Goal: Communication & Community: Answer question/provide support

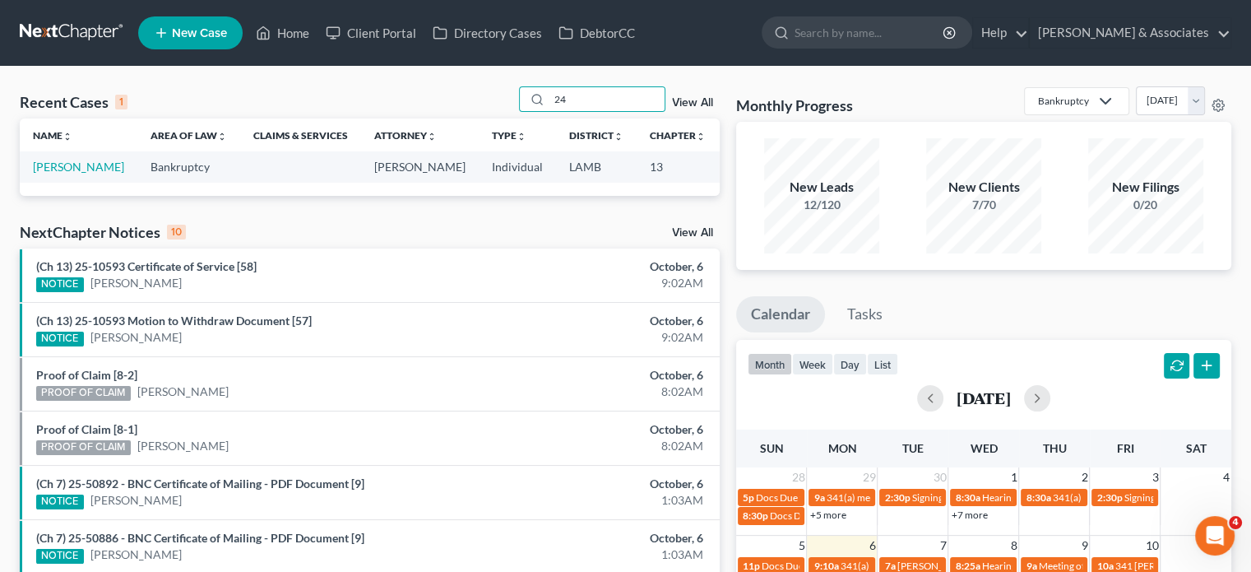
type input "2"
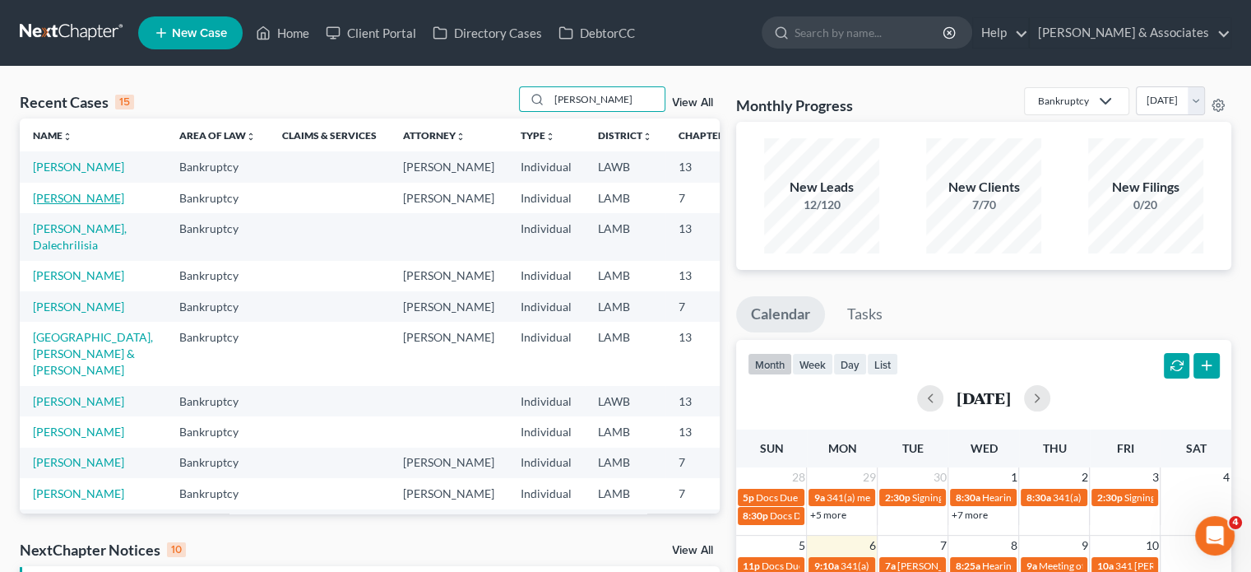
type input "[PERSON_NAME]"
click at [53, 205] on link "[PERSON_NAME]" at bounding box center [78, 198] width 91 height 14
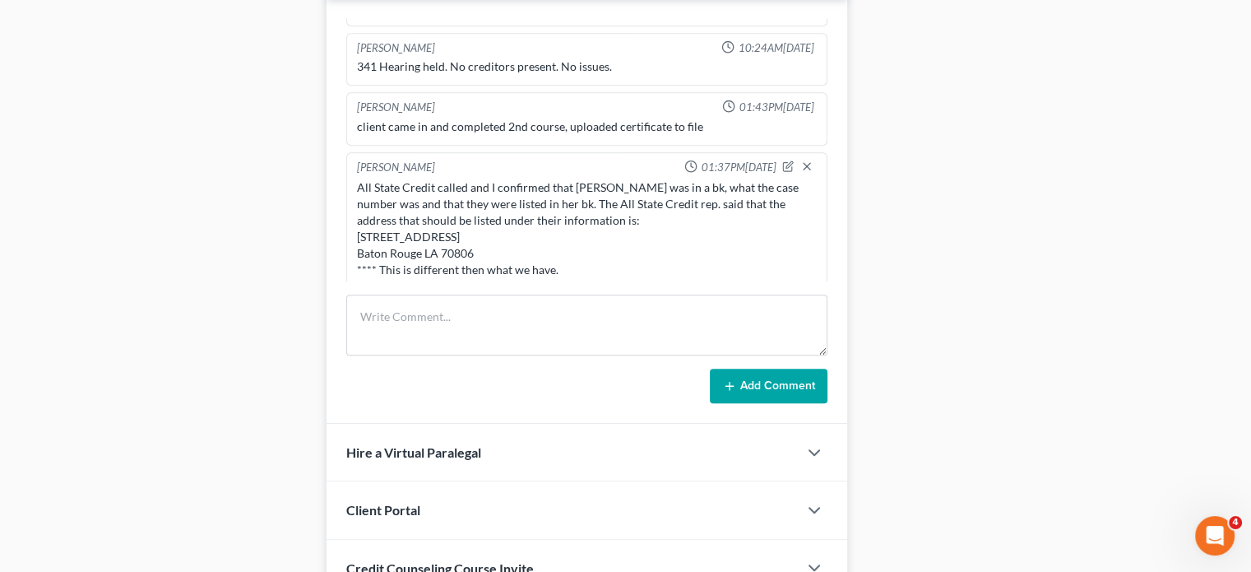
scroll to position [1152, 0]
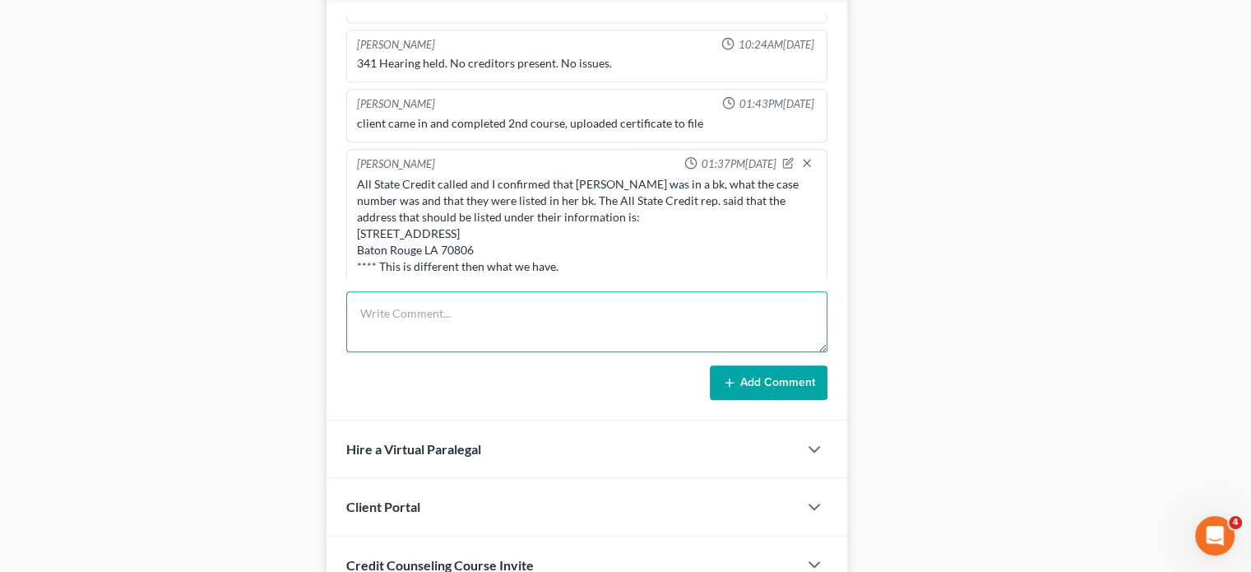
click at [470, 291] on textarea at bounding box center [586, 321] width 481 height 61
type textarea "V"
paste textarea "she said that she wanted you to know that she went to the court house and paid …"
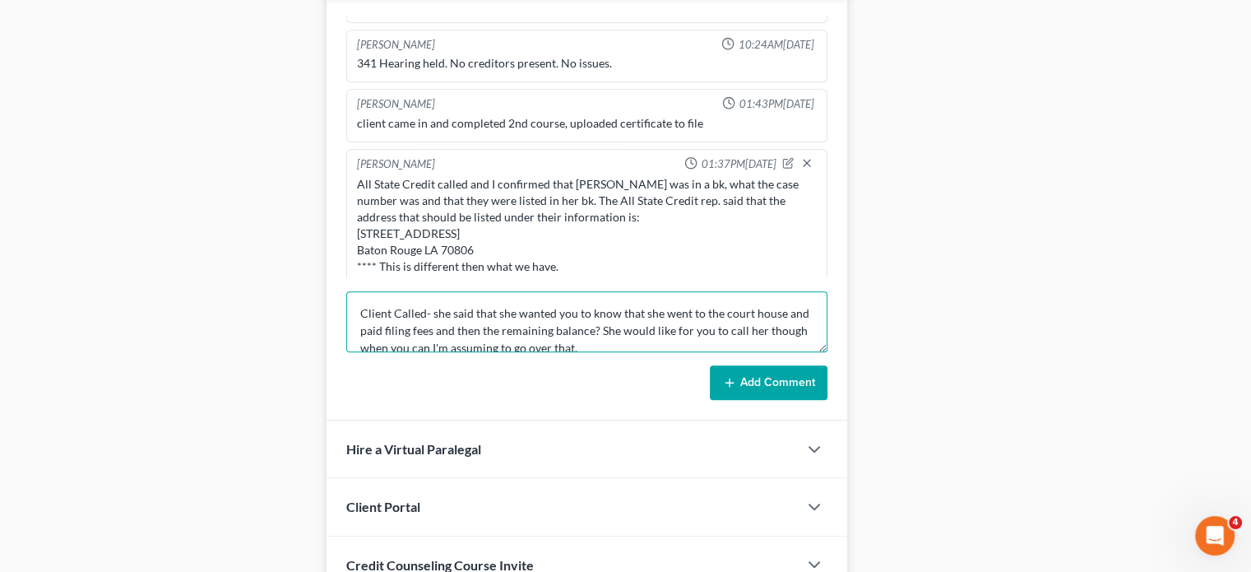
scroll to position [3, 0]
click at [575, 291] on textarea "Client Called- she said that she wanted you to know that she went to the court …" at bounding box center [586, 321] width 481 height 61
type textarea "Client Called- she said that she wanted you ([PERSON_NAME]) to know that she we…"
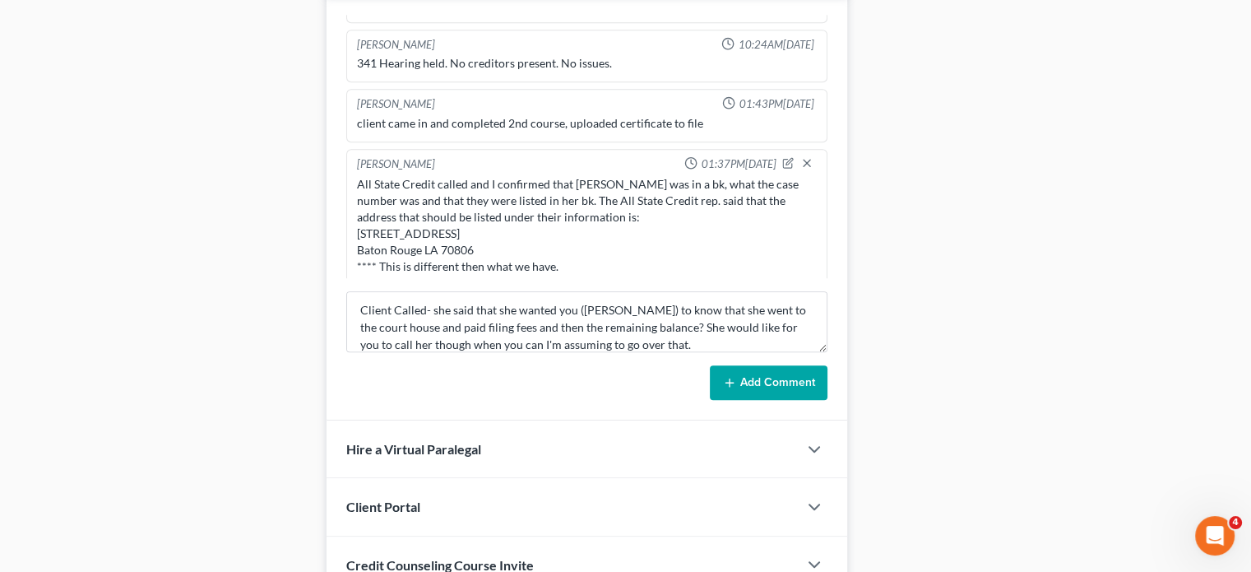
click at [781, 365] on button "Add Comment" at bounding box center [769, 382] width 118 height 35
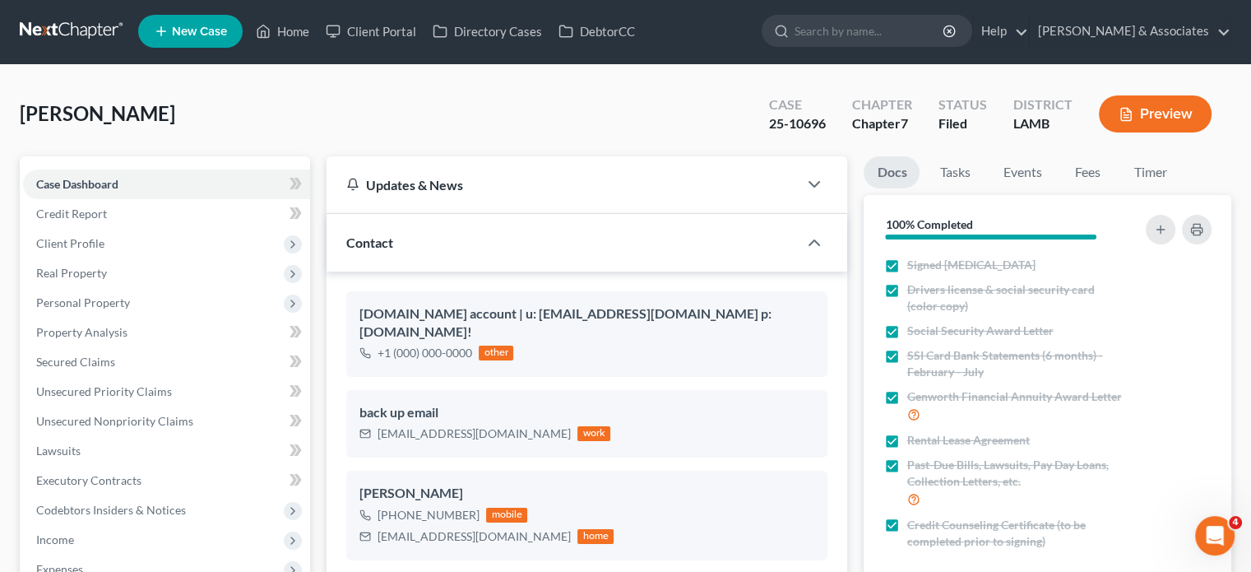
scroll to position [0, 0]
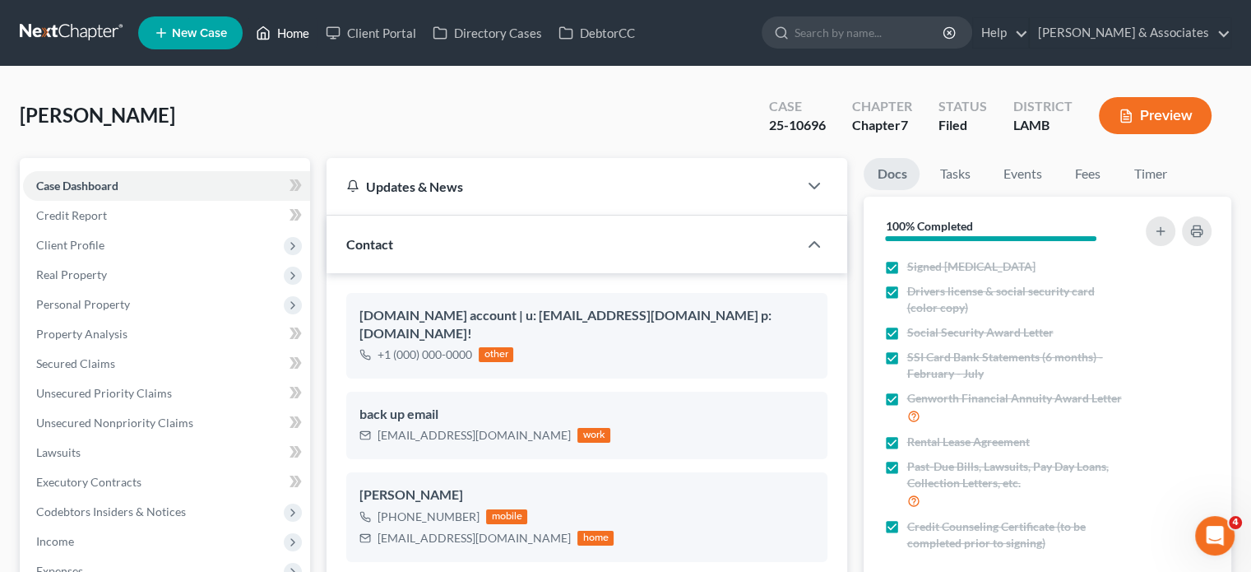
drag, startPoint x: 293, startPoint y: 30, endPoint x: 296, endPoint y: 42, distance: 12.0
click at [293, 30] on link "Home" at bounding box center [283, 33] width 70 height 30
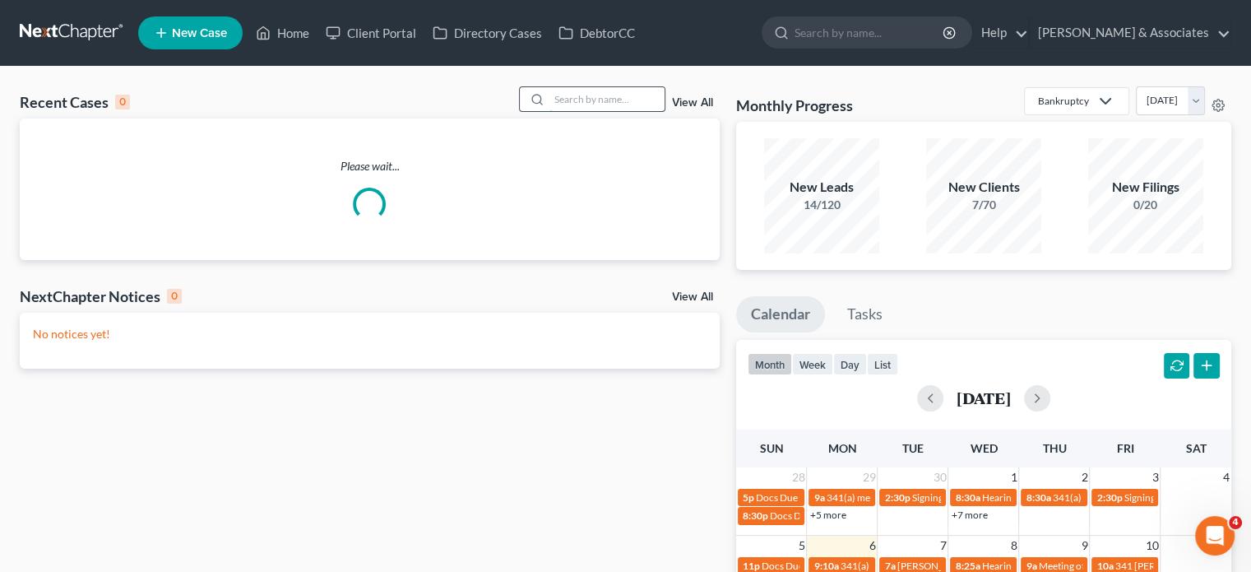
click at [569, 95] on input "search" at bounding box center [606, 99] width 115 height 24
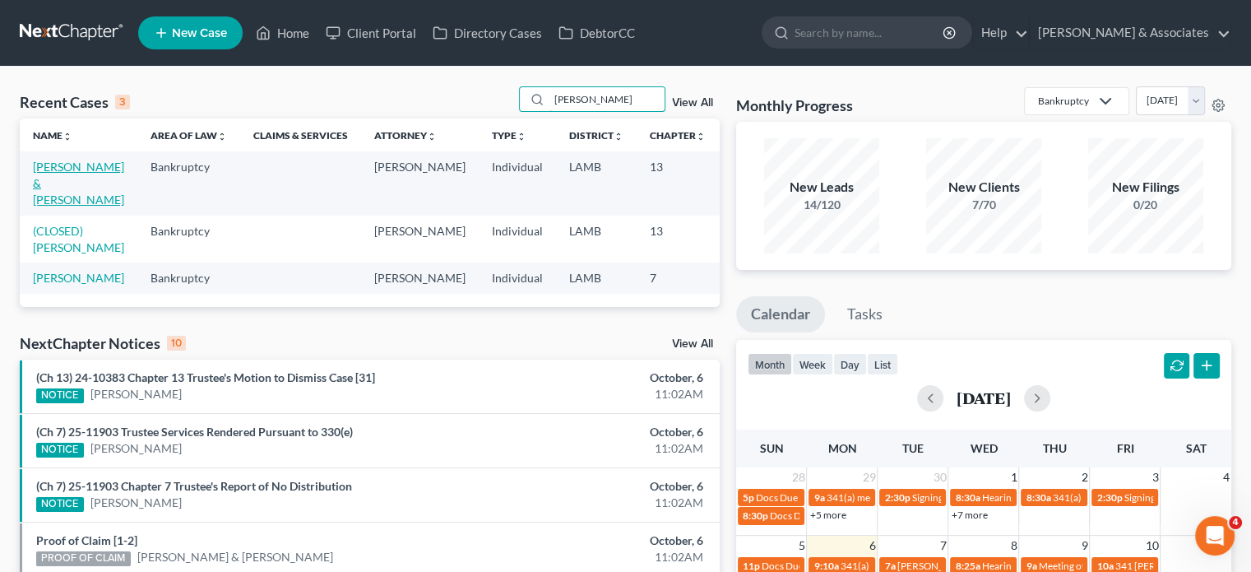
type input "[PERSON_NAME]"
click at [43, 180] on link "[PERSON_NAME] & [PERSON_NAME]" at bounding box center [78, 183] width 91 height 47
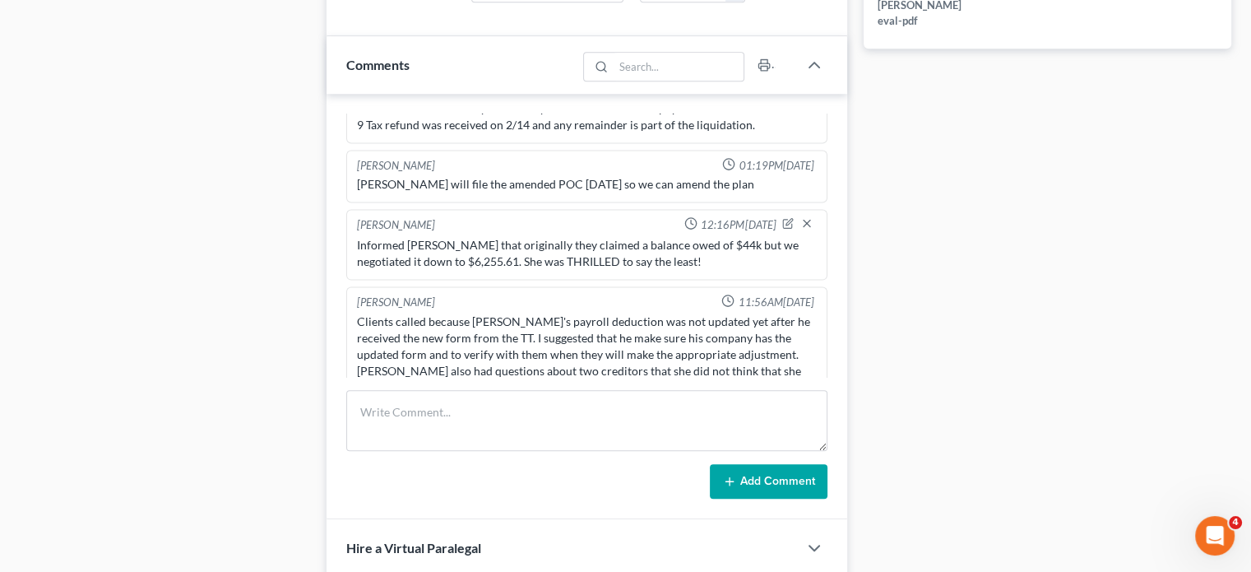
scroll to position [905, 0]
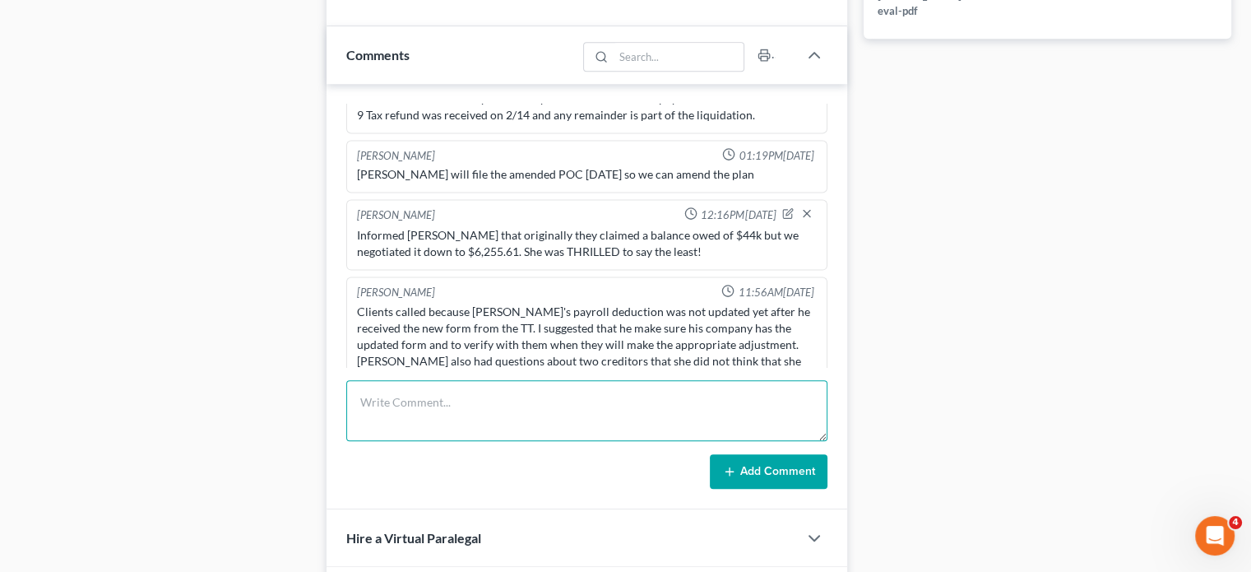
click at [444, 391] on textarea at bounding box center [586, 410] width 481 height 61
paste textarea "[PHONE_NUMBER] Called and said that he retired on the 30th. He has NOT received…"
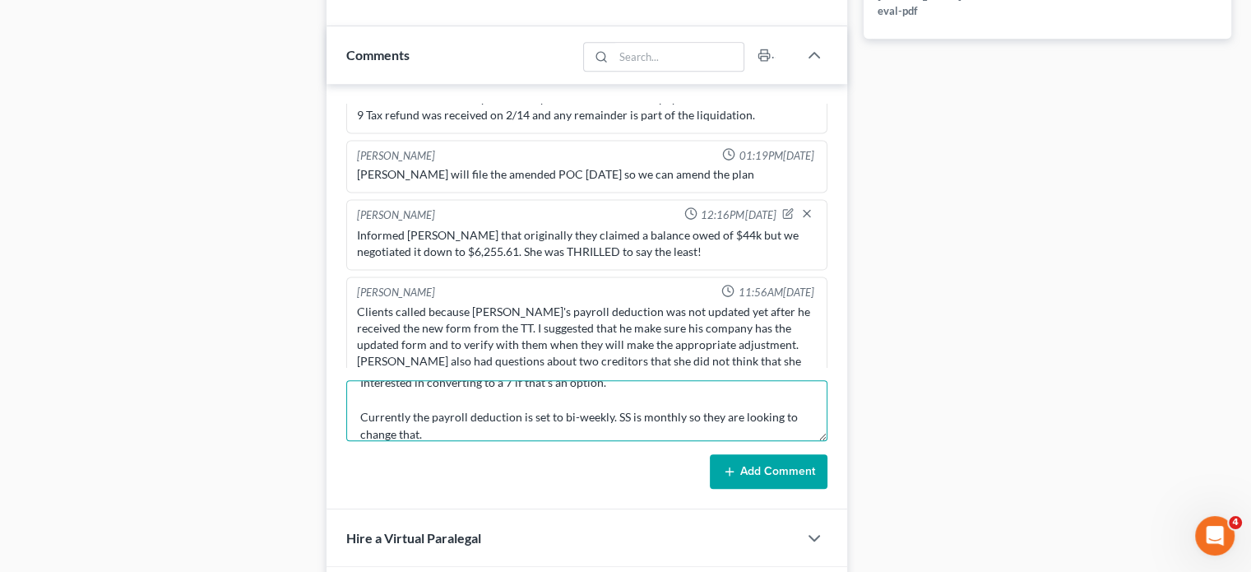
type textarea "[PHONE_NUMBER] Called and said that he retired on the 30th. He has NOT received…"
click at [763, 460] on button "Add Comment" at bounding box center [769, 471] width 118 height 35
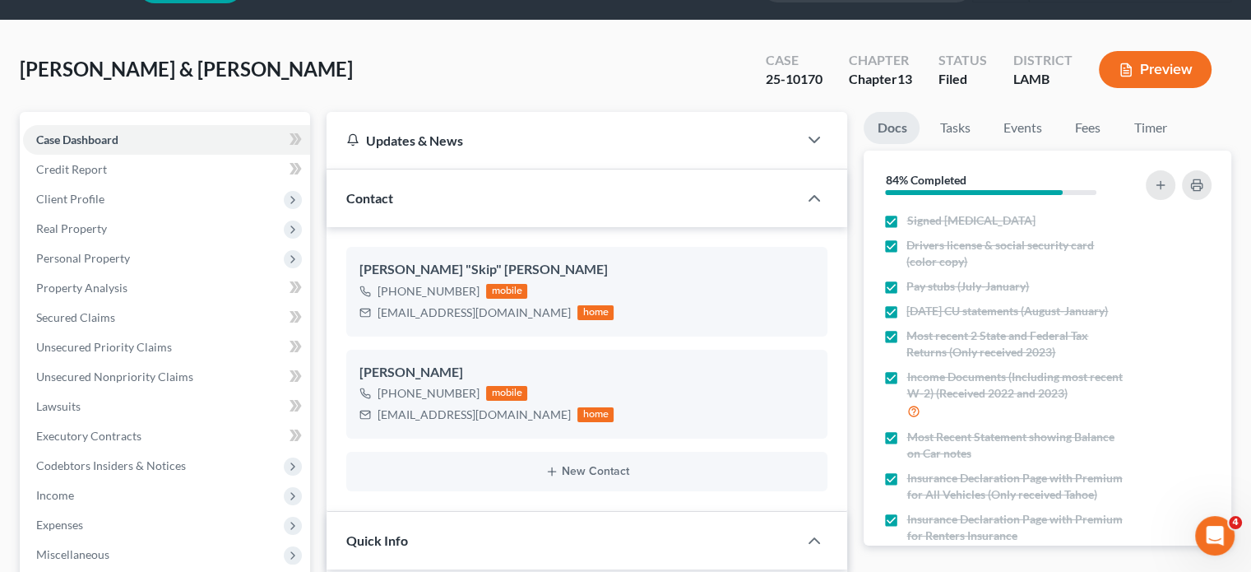
scroll to position [0, 0]
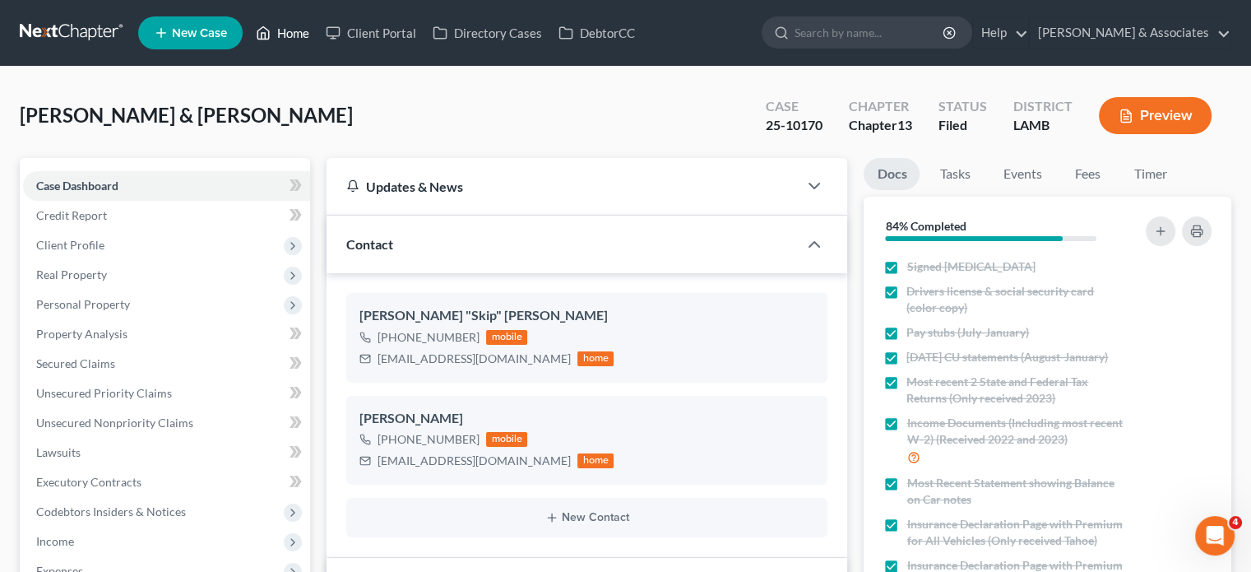
click at [303, 29] on link "Home" at bounding box center [283, 33] width 70 height 30
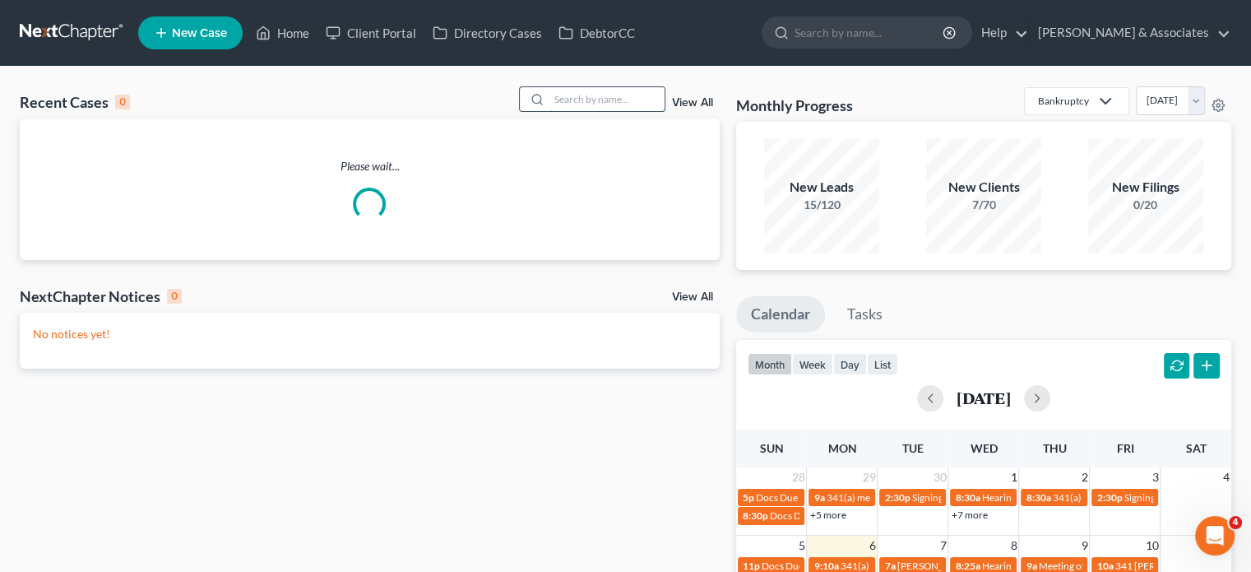
click at [587, 91] on input "search" at bounding box center [606, 99] width 115 height 24
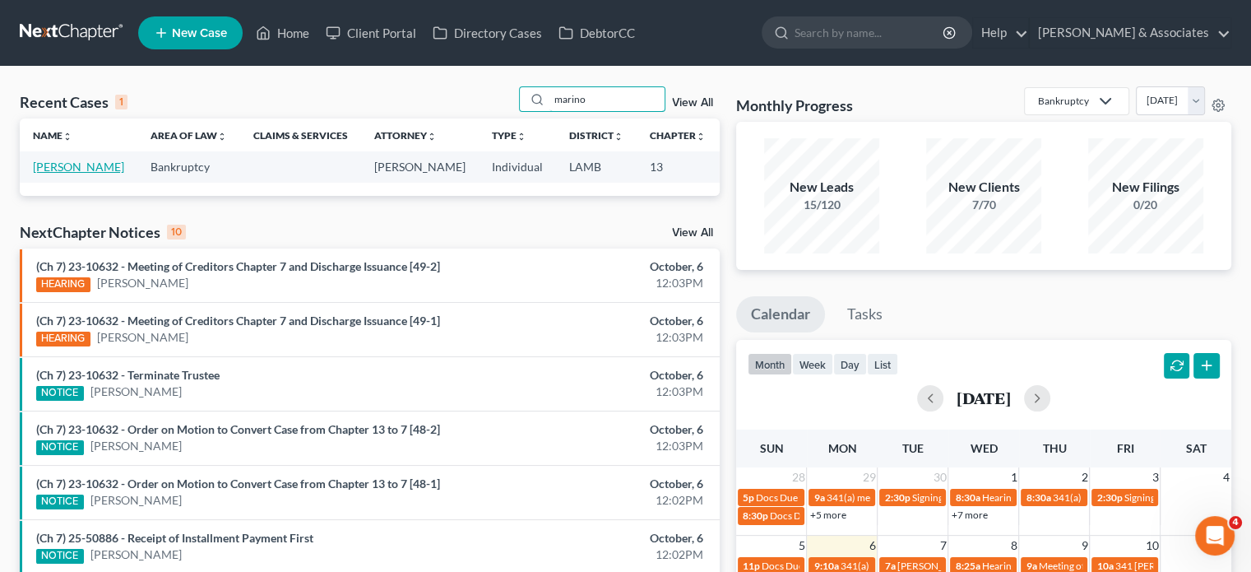
type input "marino"
click at [53, 169] on link "[PERSON_NAME]" at bounding box center [78, 167] width 91 height 14
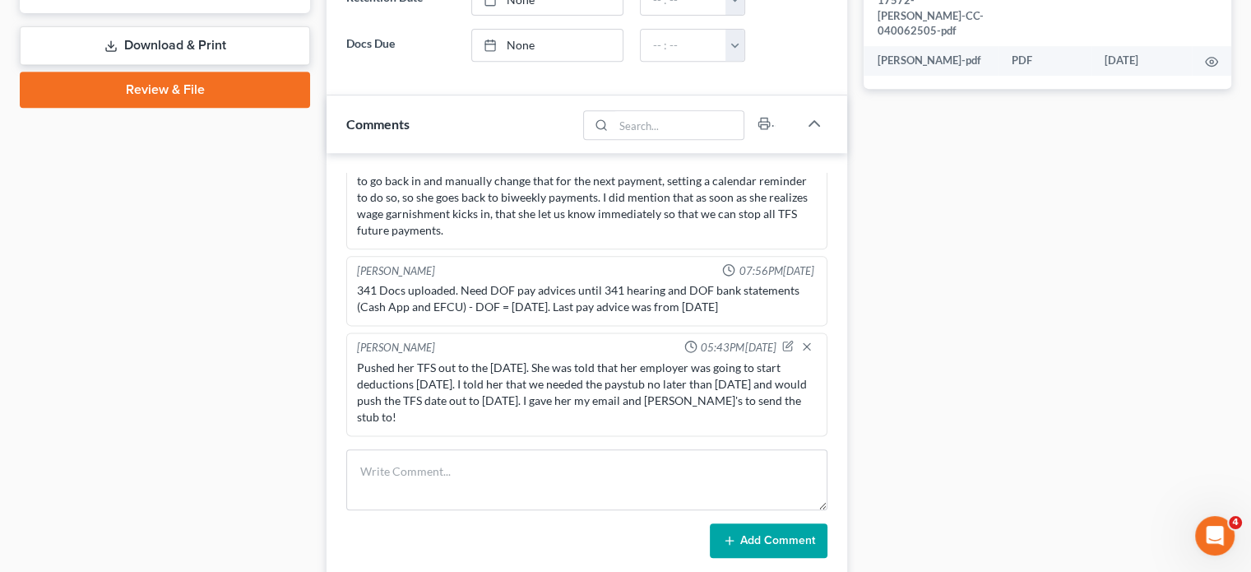
scroll to position [740, 0]
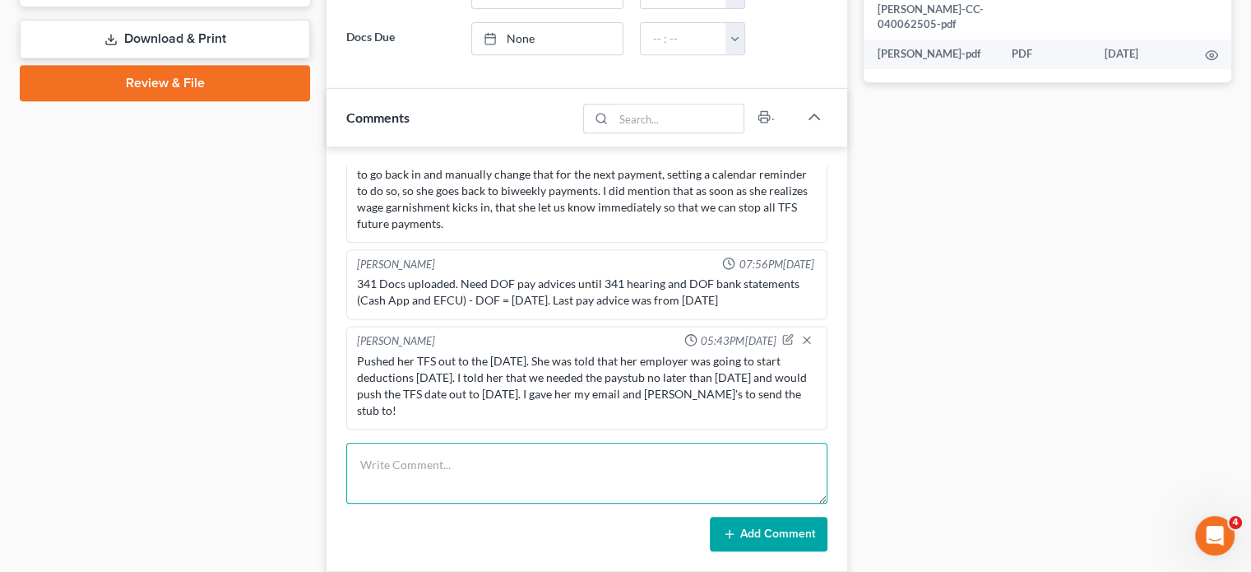
click at [510, 466] on textarea at bounding box center [586, 473] width 481 height 61
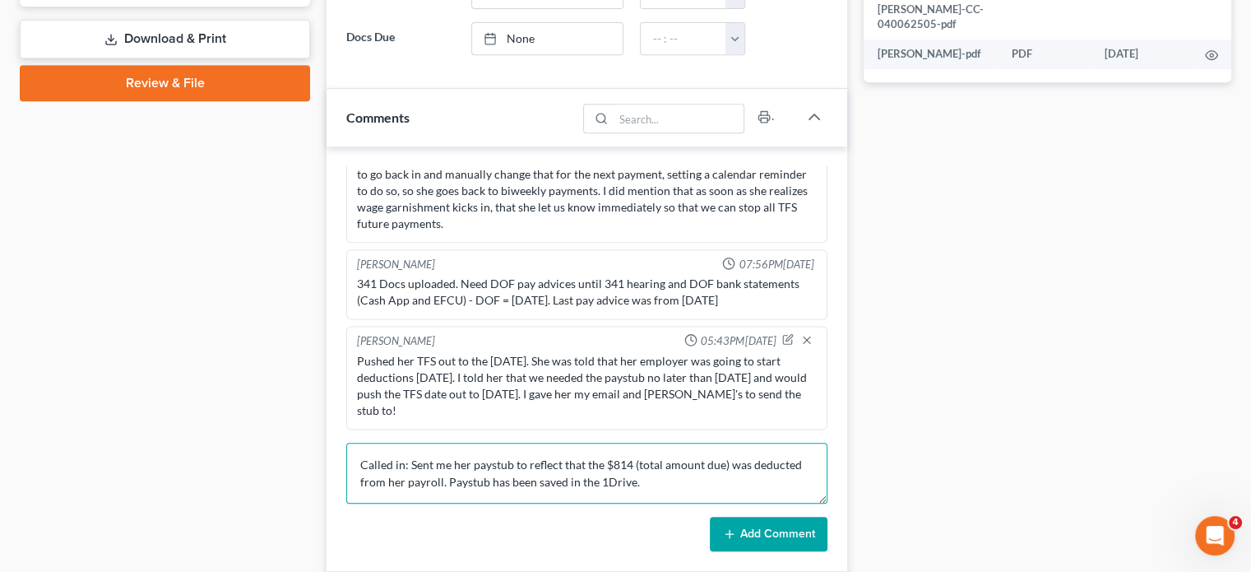
scroll to position [3, 0]
type textarea "Called in: Sent me her paystub to reflect that the $814 (total amount due) was …"
click at [745, 525] on button "Add Comment" at bounding box center [769, 534] width 118 height 35
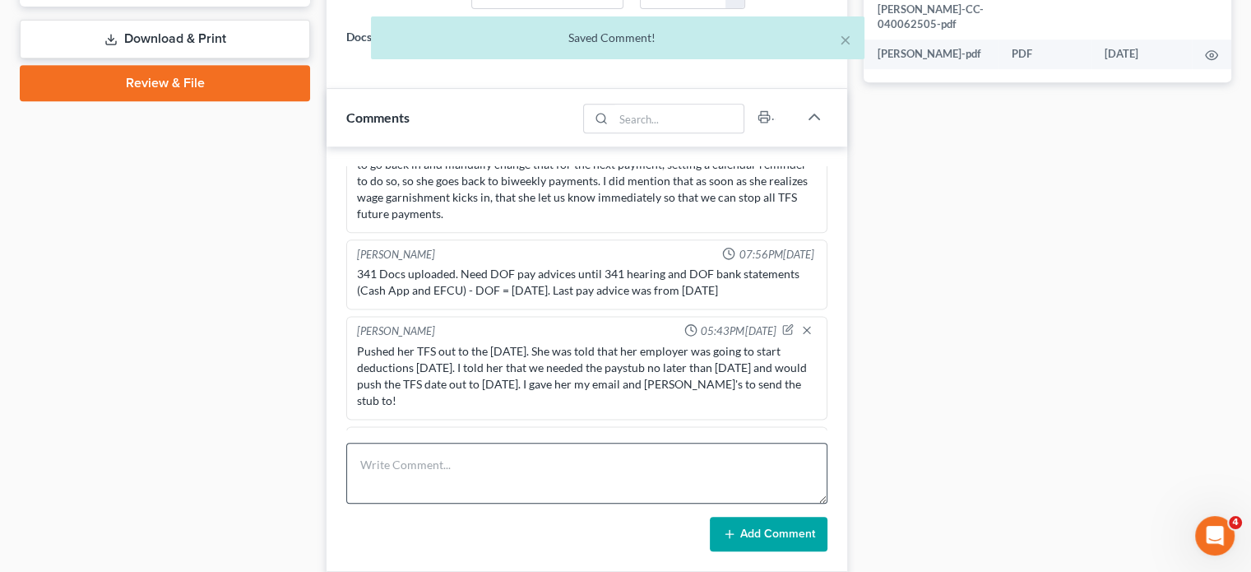
scroll to position [2340, 0]
